Goal: Information Seeking & Learning: Learn about a topic

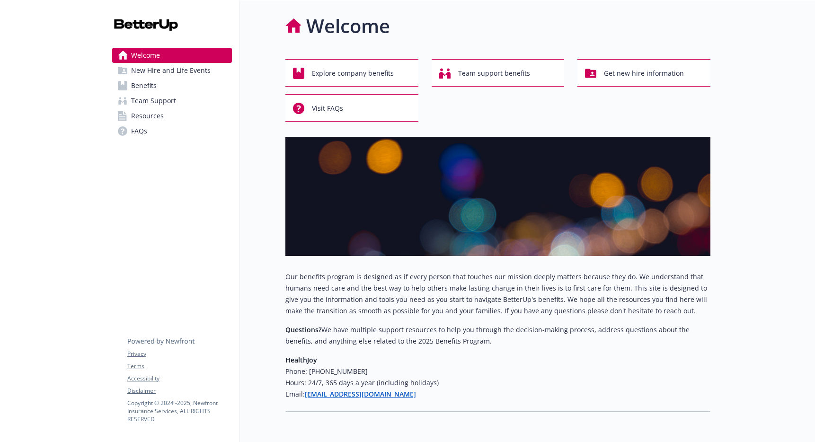
click at [136, 83] on span "Benefits" at bounding box center [144, 85] width 26 height 15
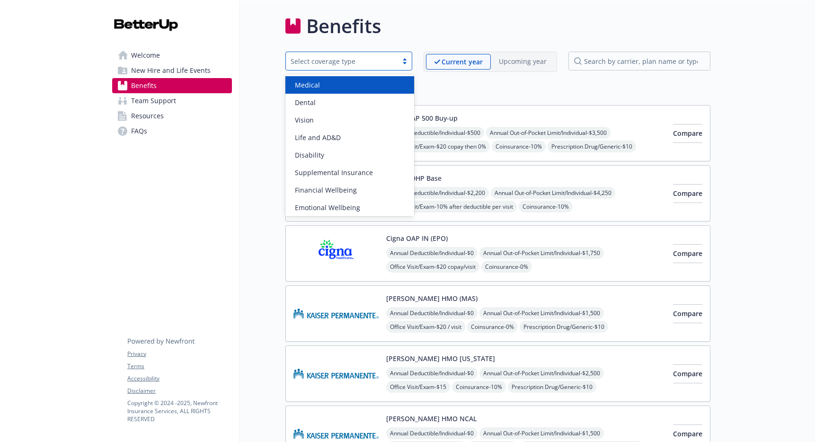
click at [345, 62] on div "Select coverage type" at bounding box center [342, 61] width 102 height 10
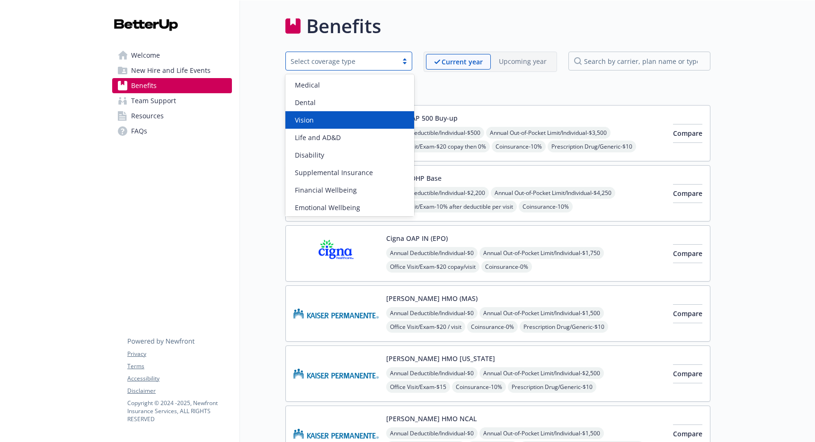
click at [158, 150] on div "Welcome New Hire and Life Events Benefits Team Support Resources FAQs Privacy T…" at bounding box center [172, 78] width 135 height 157
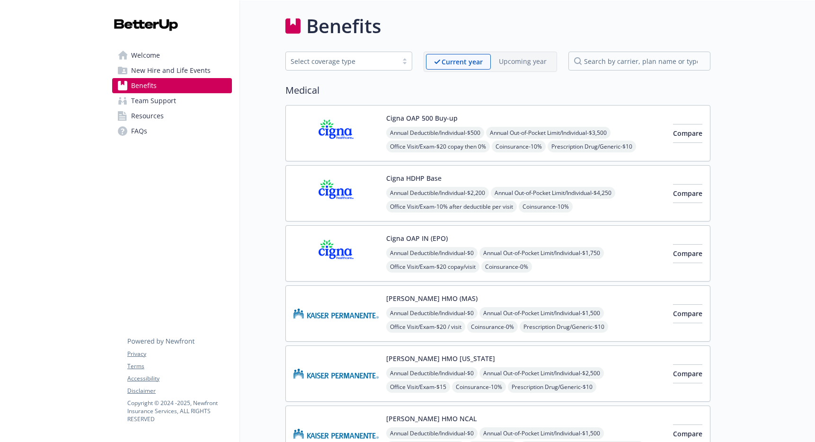
click at [169, 105] on span "Team Support" at bounding box center [153, 100] width 45 height 15
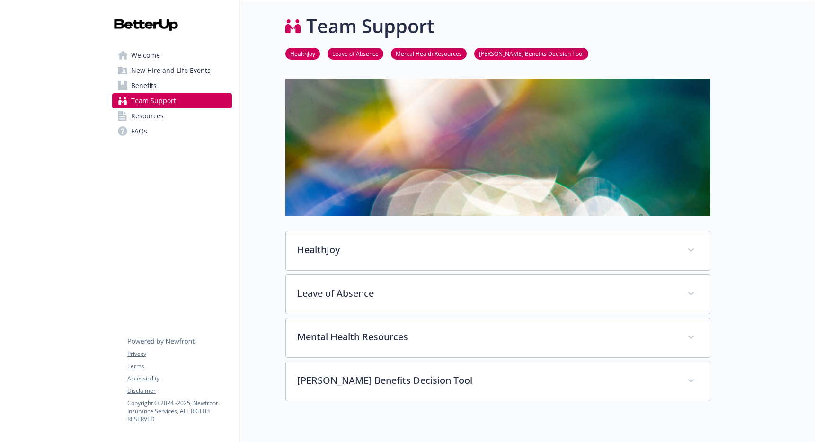
click at [159, 117] on span "Resources" at bounding box center [147, 115] width 33 height 15
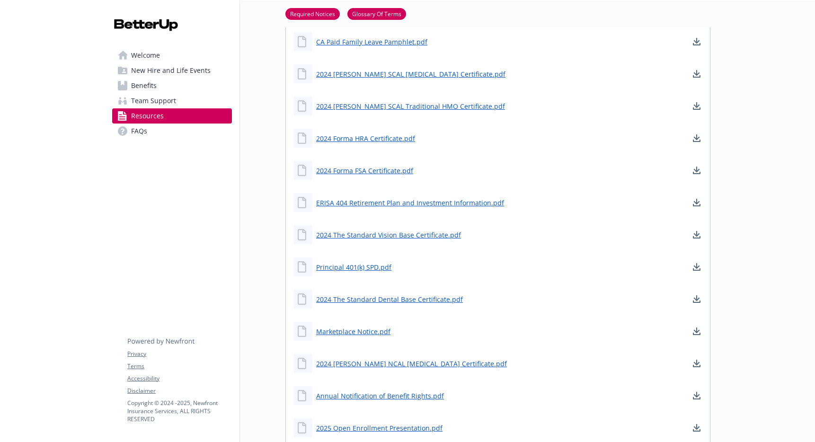
scroll to position [408, 0]
click at [341, 268] on link "Principal 401(k) SPD.pdf" at bounding box center [354, 266] width 77 height 12
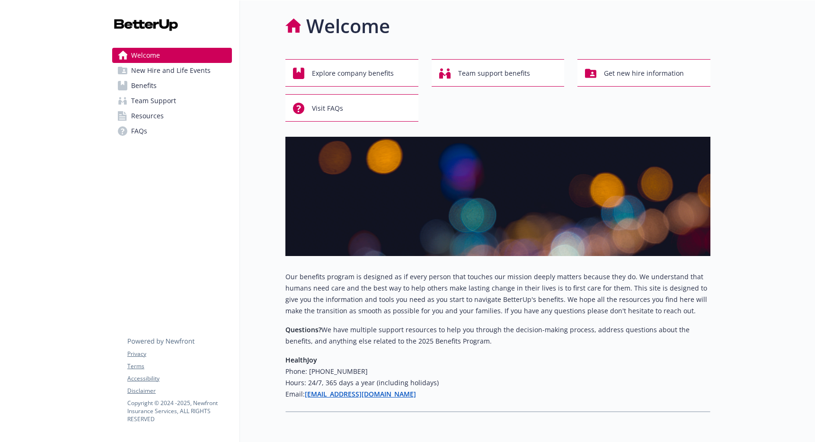
click at [141, 92] on span "Benefits" at bounding box center [144, 85] width 26 height 15
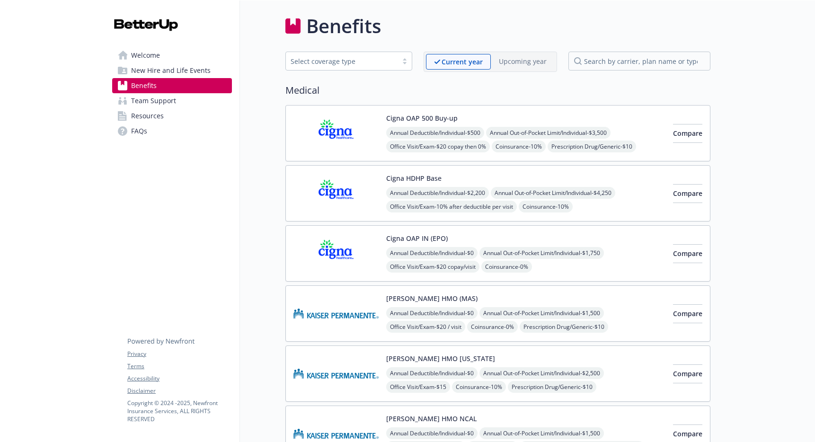
click at [347, 66] on div "Select coverage type" at bounding box center [342, 61] width 112 height 12
